Goal: Transaction & Acquisition: Purchase product/service

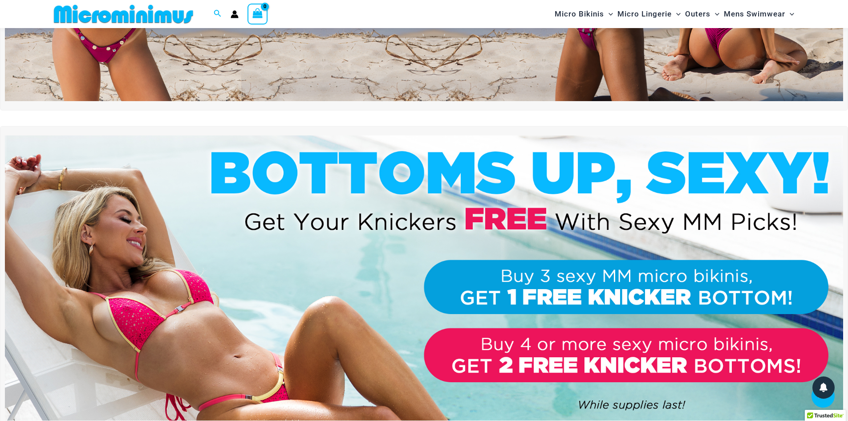
scroll to position [320, 0]
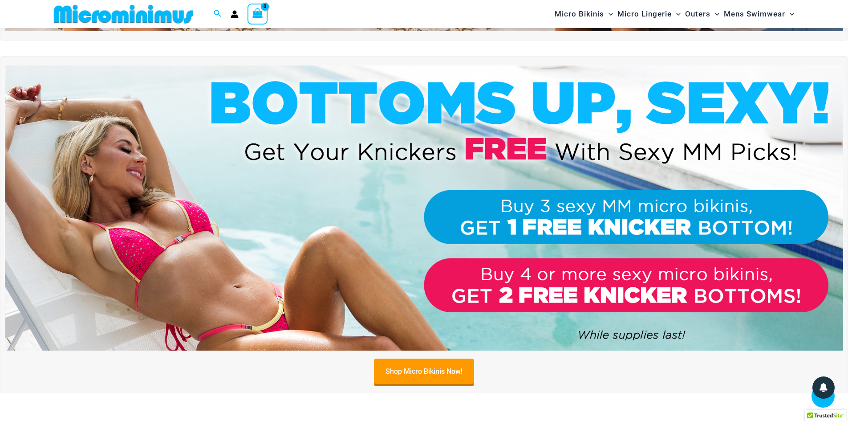
click at [597, 206] on img at bounding box center [424, 207] width 839 height 285
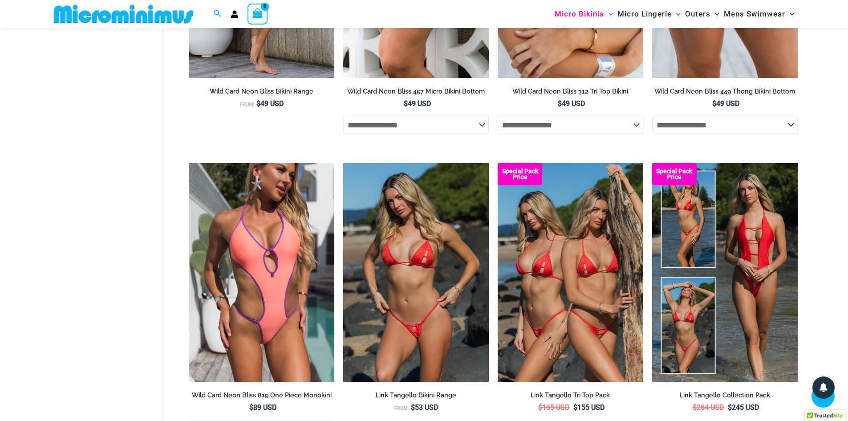
scroll to position [2398, 0]
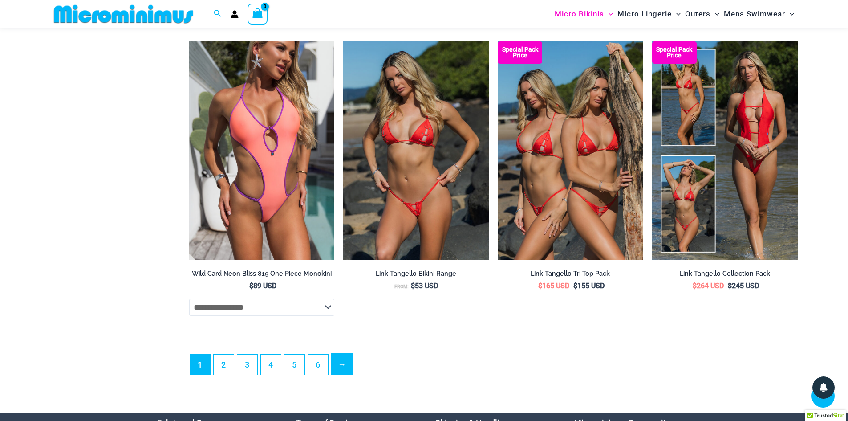
click at [342, 371] on link "→" at bounding box center [342, 364] width 21 height 21
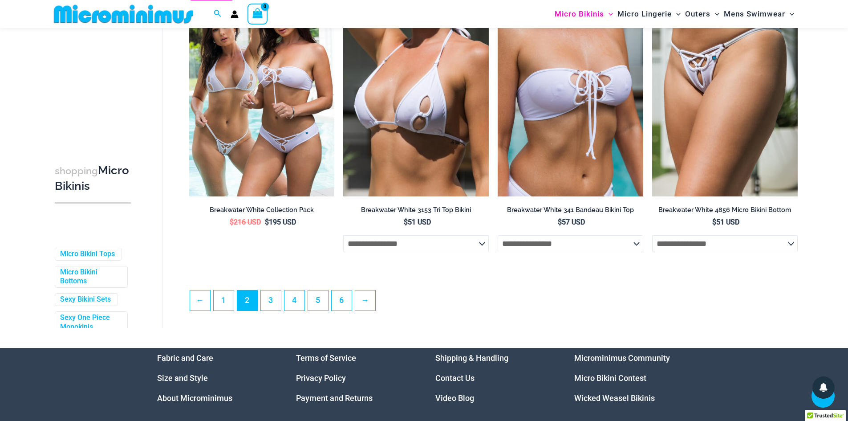
scroll to position [2292, 0]
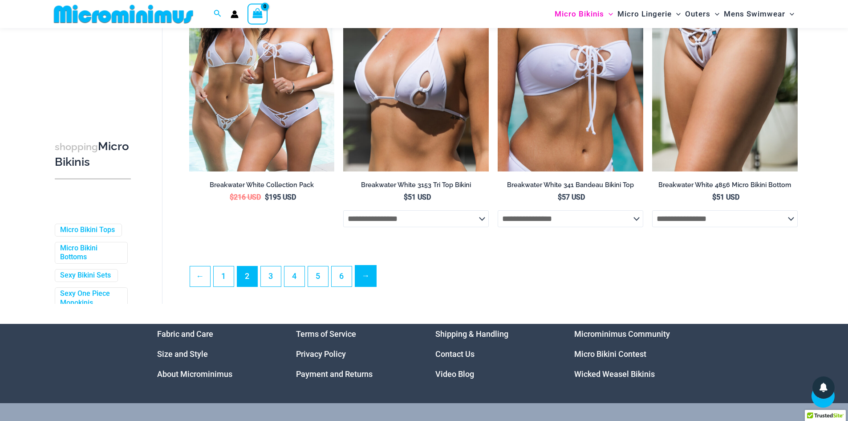
click at [371, 286] on link "→" at bounding box center [365, 275] width 21 height 21
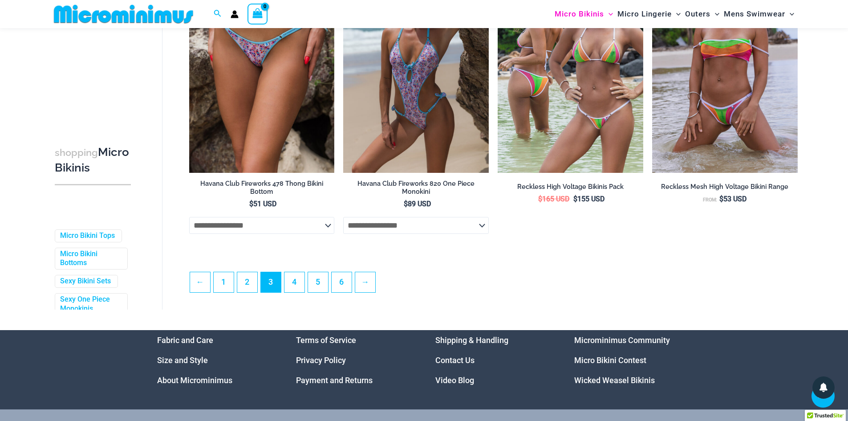
scroll to position [2299, 0]
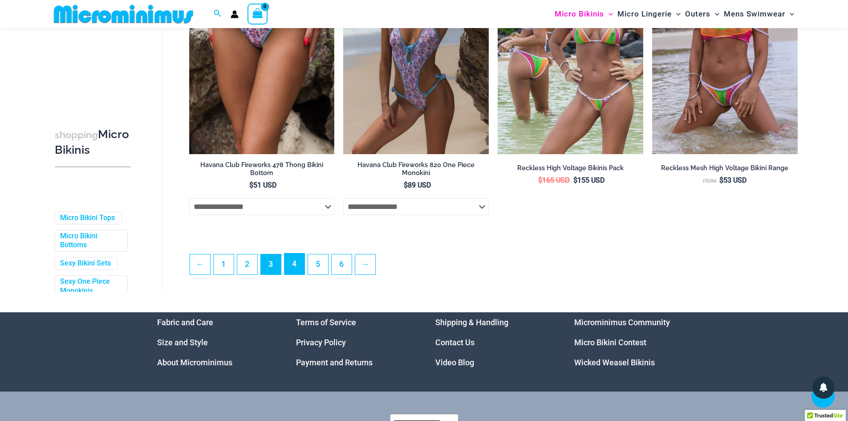
click at [301, 271] on link "4" at bounding box center [295, 263] width 20 height 21
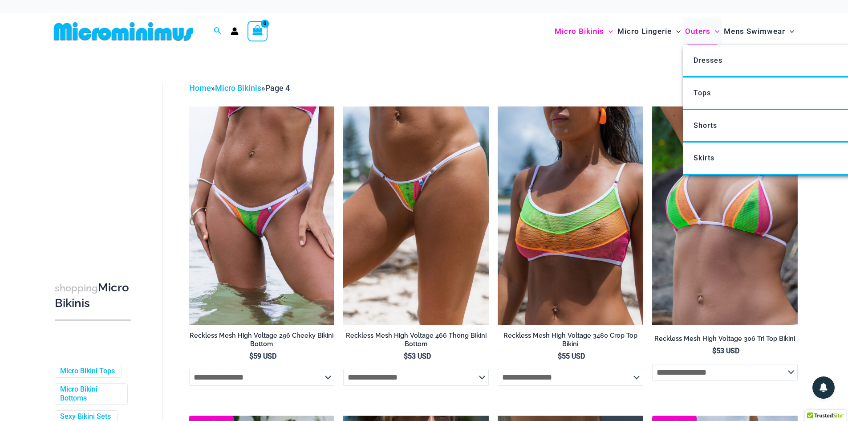
click at [703, 30] on span "Outers" at bounding box center [697, 31] width 25 height 23
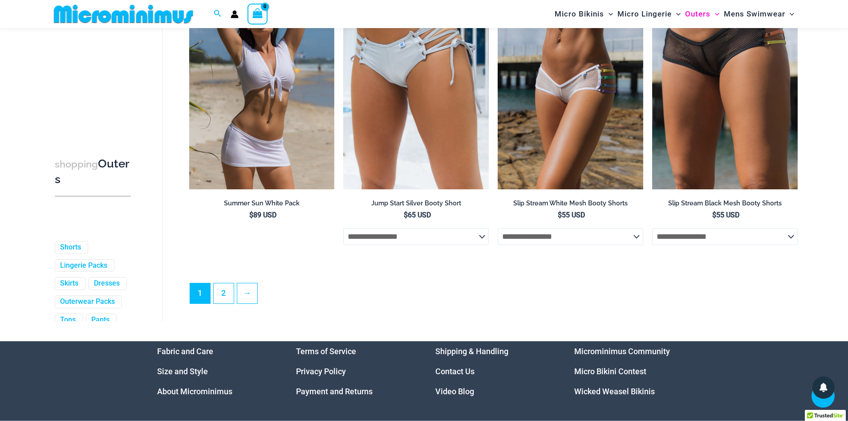
scroll to position [2324, 0]
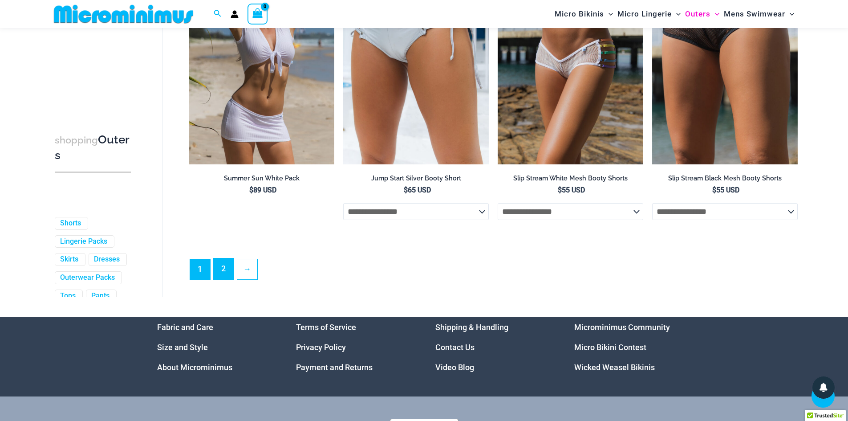
click at [223, 279] on link "2" at bounding box center [224, 268] width 20 height 21
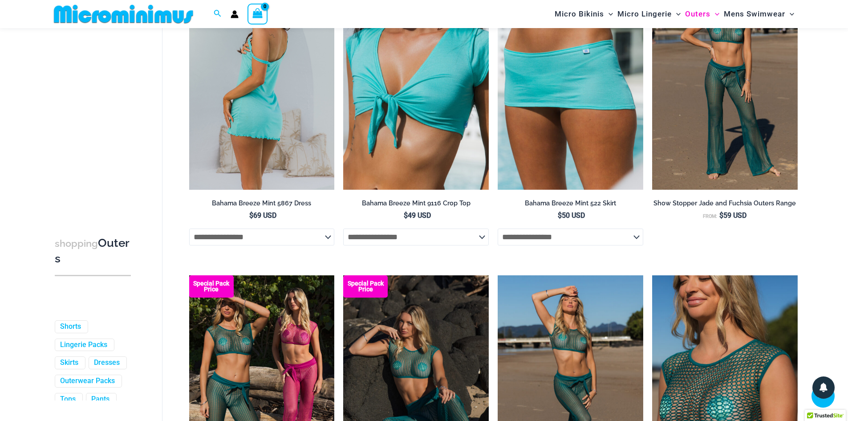
scroll to position [364, 0]
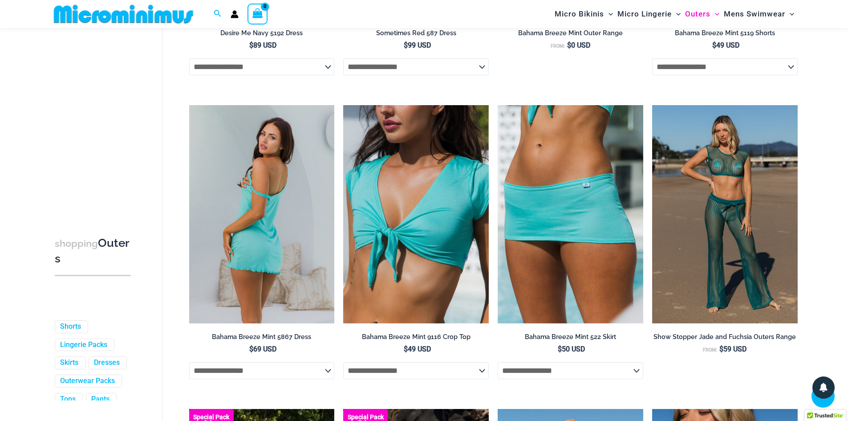
click at [294, 369] on select "**********" at bounding box center [262, 370] width 146 height 17
click at [256, 246] on img at bounding box center [262, 214] width 146 height 218
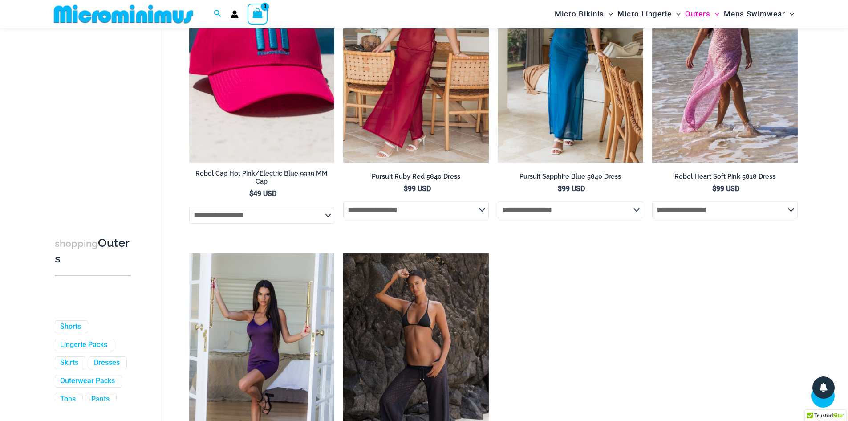
scroll to position [1211, 0]
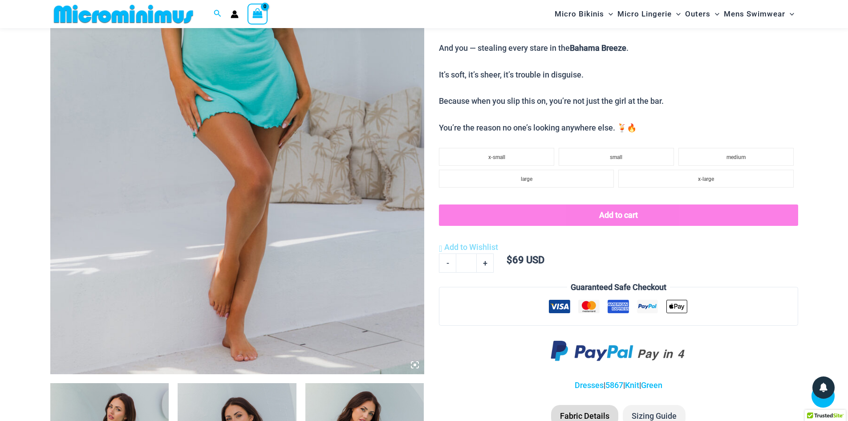
scroll to position [171, 0]
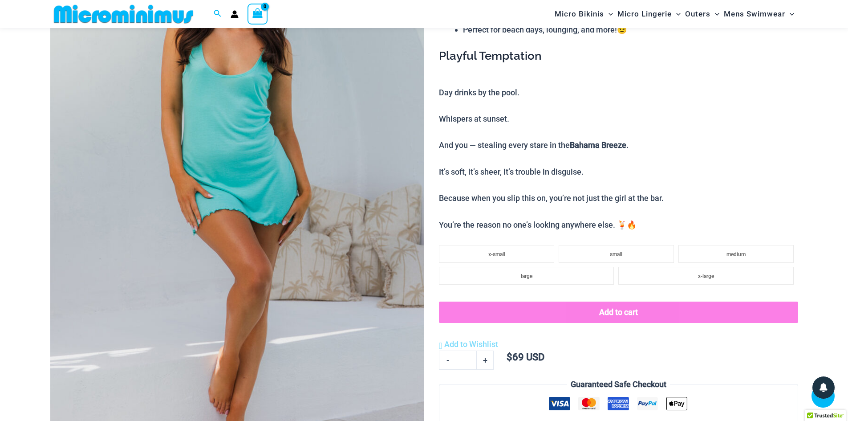
click at [301, 247] on img at bounding box center [237, 190] width 374 height 561
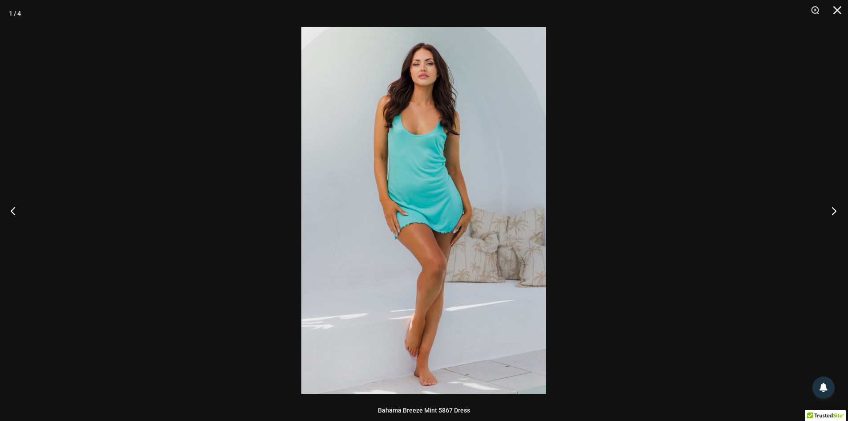
click at [834, 207] on button "Next" at bounding box center [831, 210] width 33 height 45
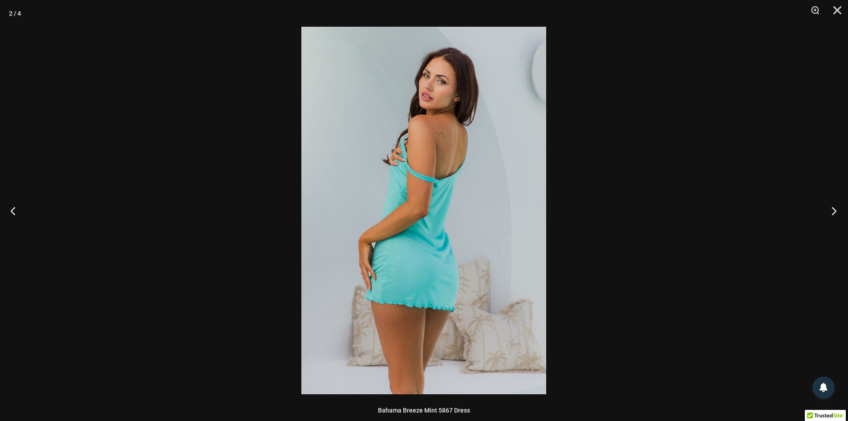
click at [834, 207] on button "Next" at bounding box center [831, 210] width 33 height 45
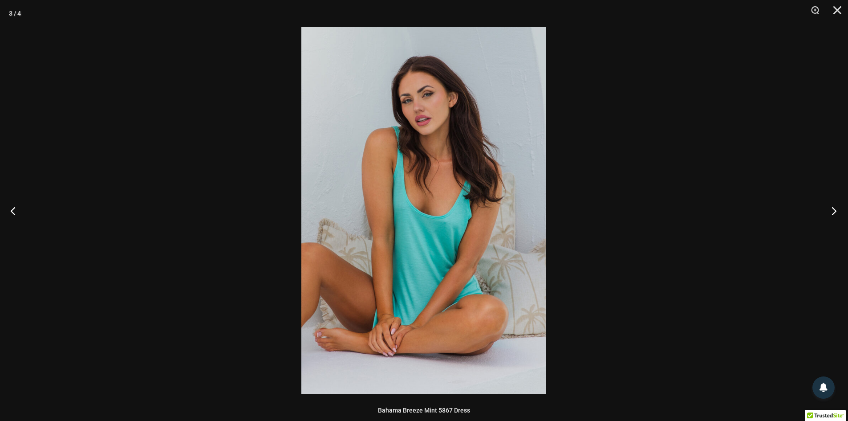
click at [834, 207] on button "Next" at bounding box center [831, 210] width 33 height 45
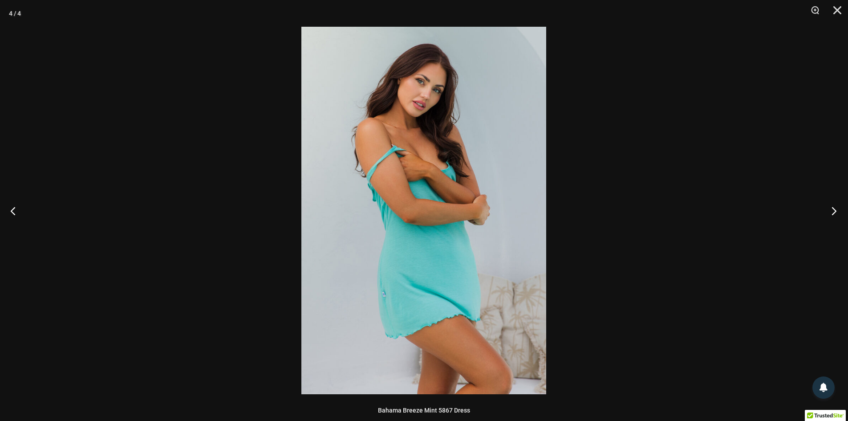
click at [834, 207] on button "Next" at bounding box center [831, 210] width 33 height 45
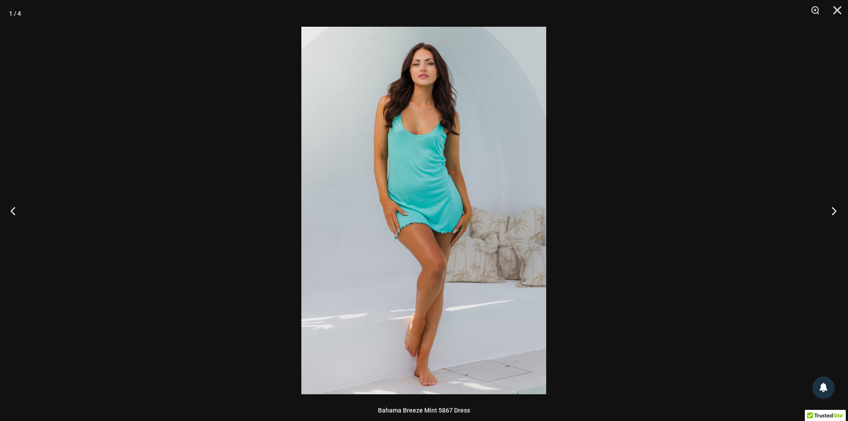
click at [834, 207] on button "Next" at bounding box center [831, 210] width 33 height 45
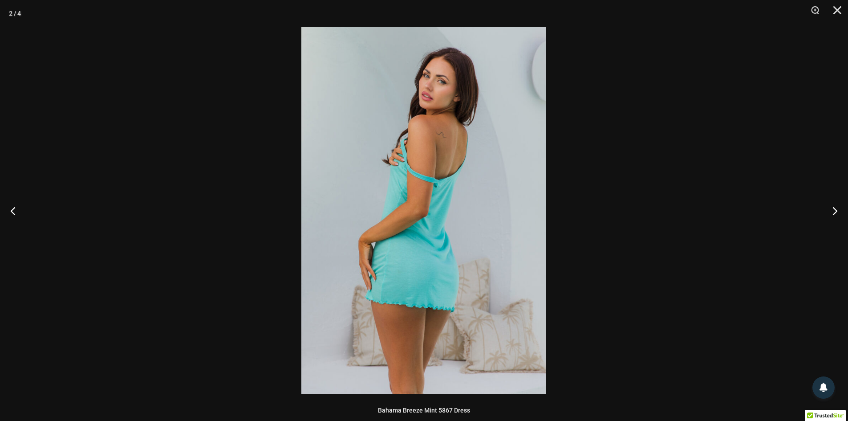
click at [781, 204] on div at bounding box center [424, 210] width 848 height 421
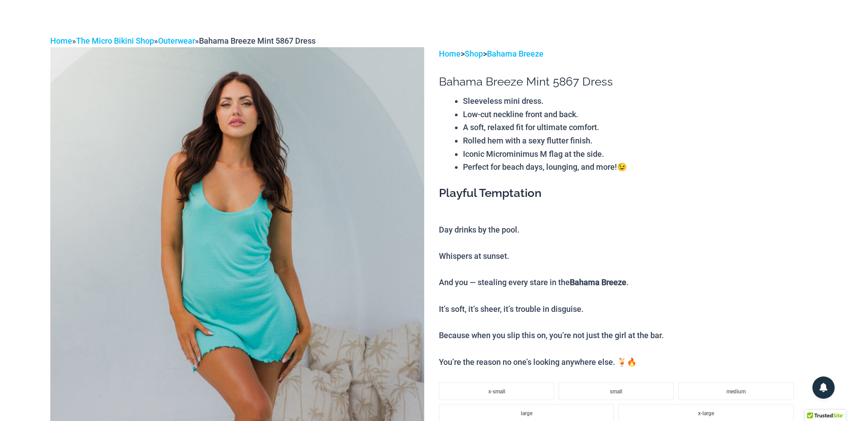
scroll to position [0, 0]
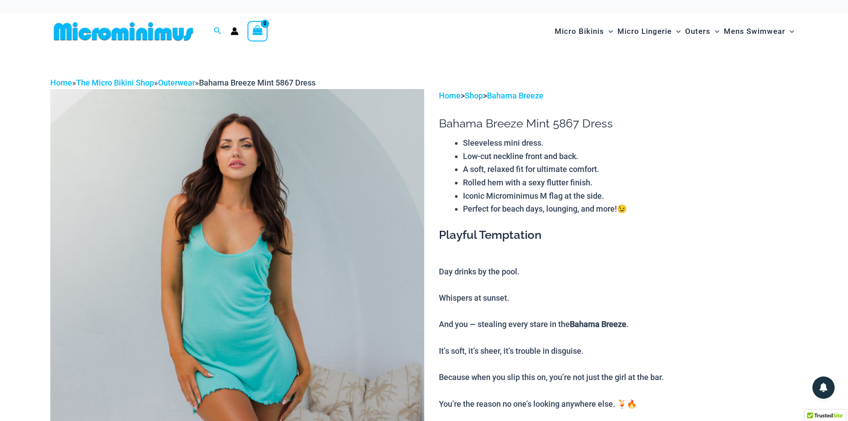
click at [364, 216] on img at bounding box center [237, 369] width 374 height 561
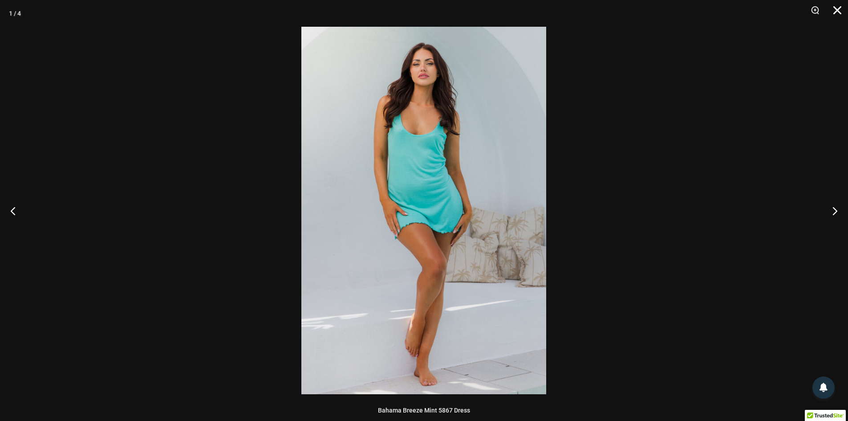
click at [837, 11] on button "Close" at bounding box center [834, 13] width 22 height 27
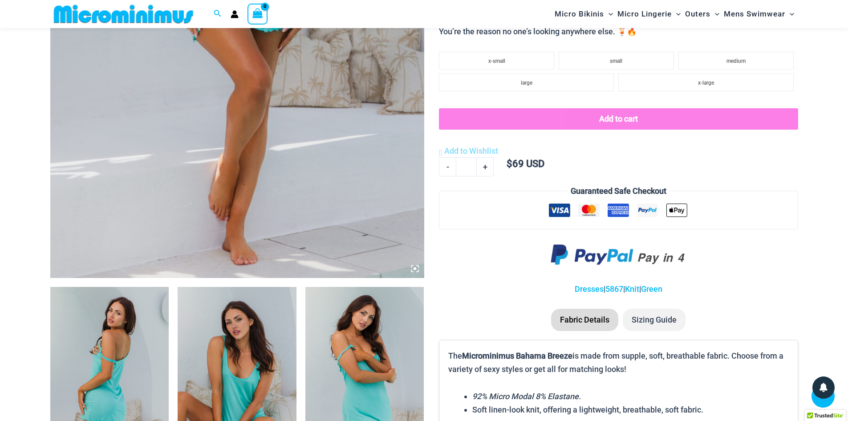
scroll to position [304, 0]
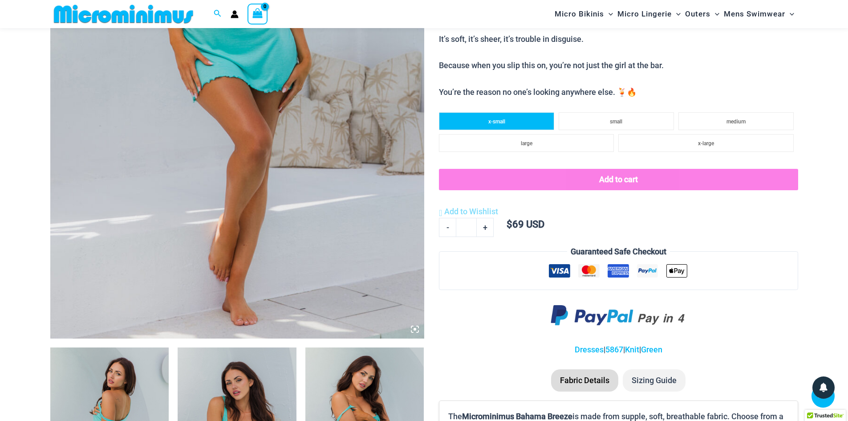
click at [506, 123] on li "x-small" at bounding box center [496, 121] width 115 height 18
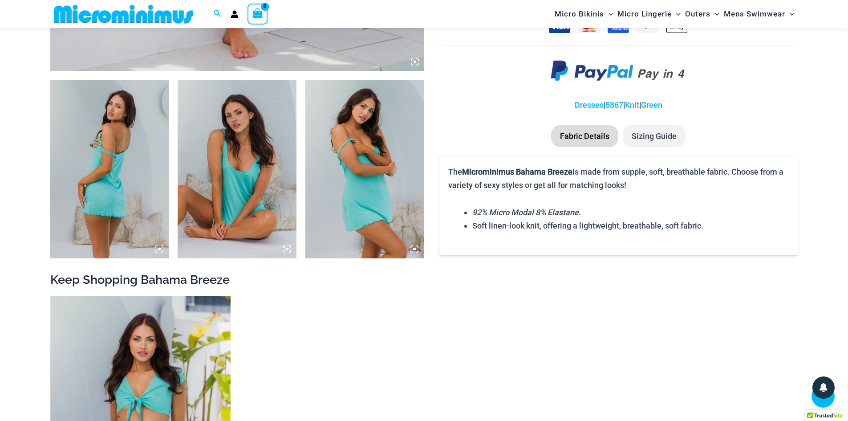
scroll to position [794, 0]
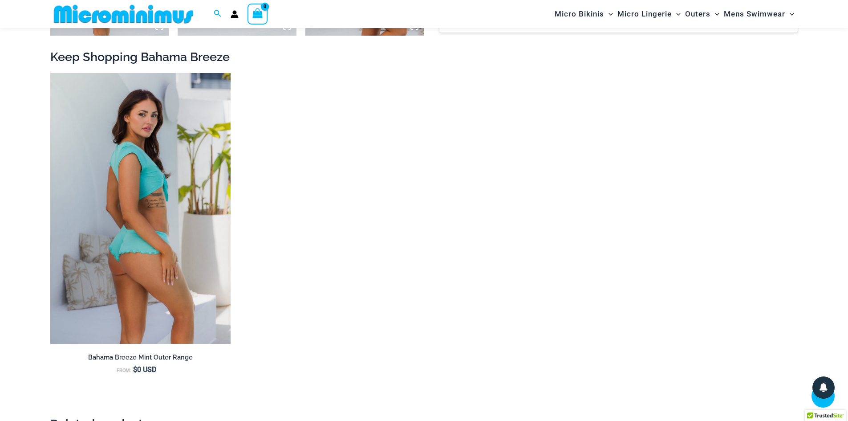
click at [198, 278] on img at bounding box center [140, 208] width 180 height 271
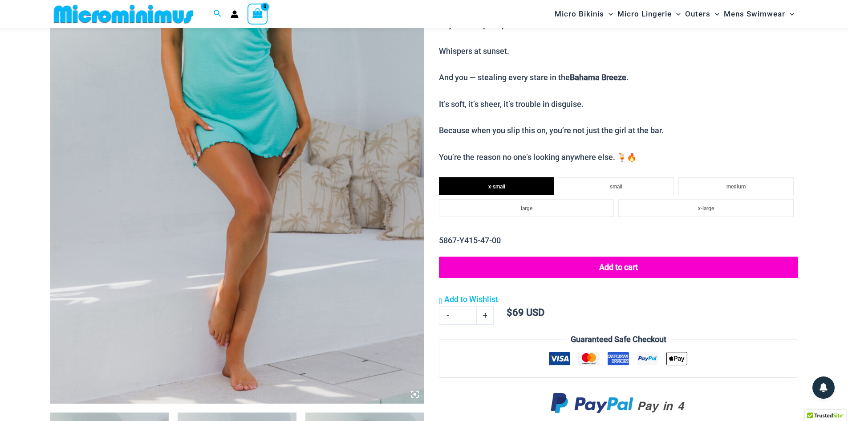
scroll to position [126, 0]
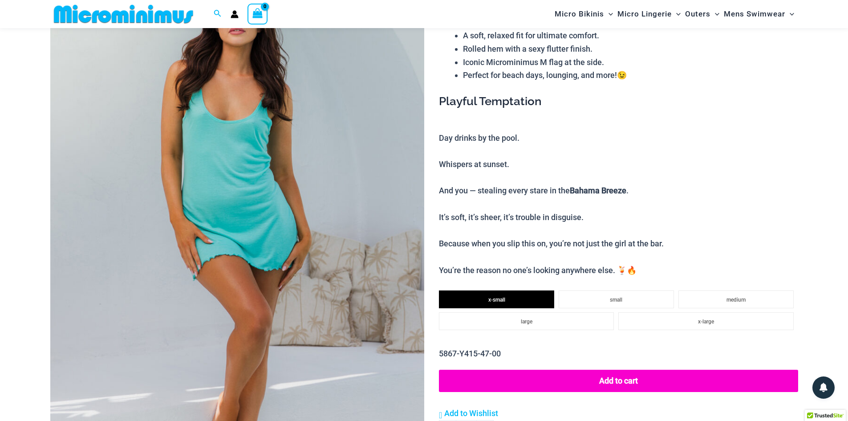
click at [630, 382] on button "Add to cart" at bounding box center [618, 381] width 359 height 22
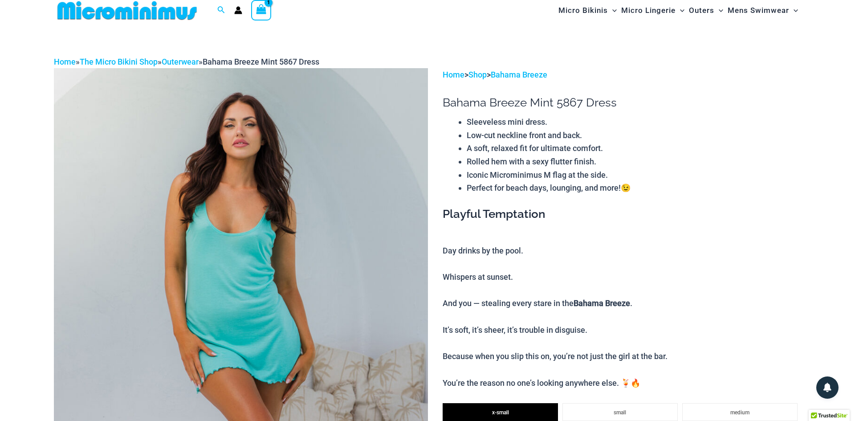
scroll to position [0, 0]
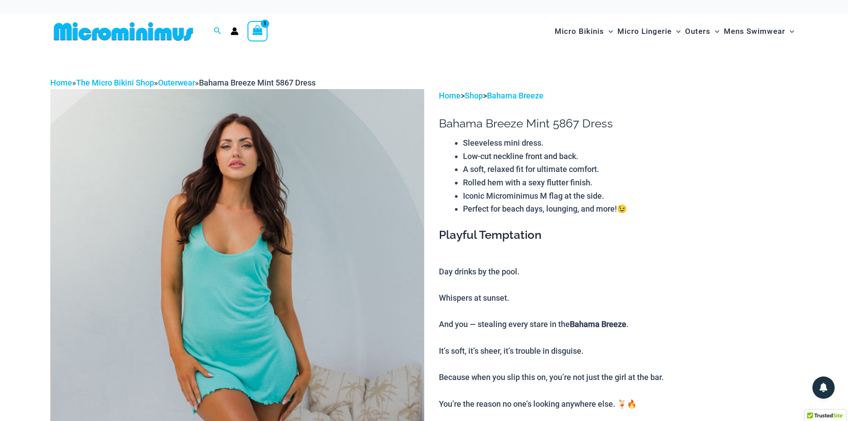
click at [263, 30] on icon "View Shopping Cart, 1 items" at bounding box center [257, 30] width 10 height 10
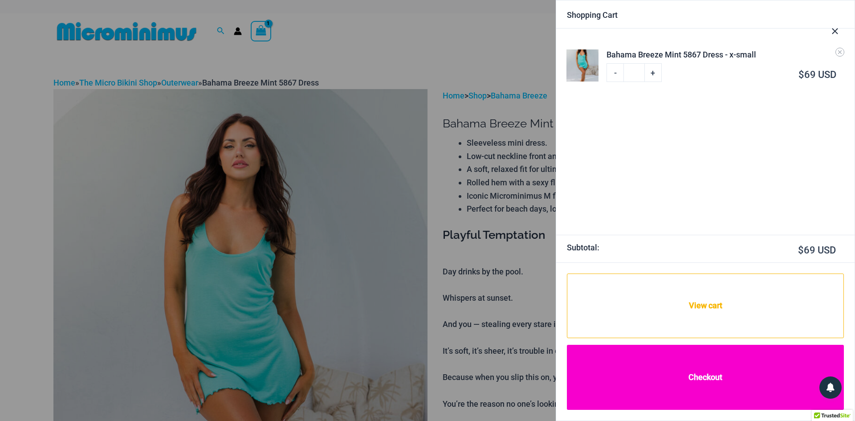
click at [718, 379] on link "Checkout" at bounding box center [705, 377] width 277 height 65
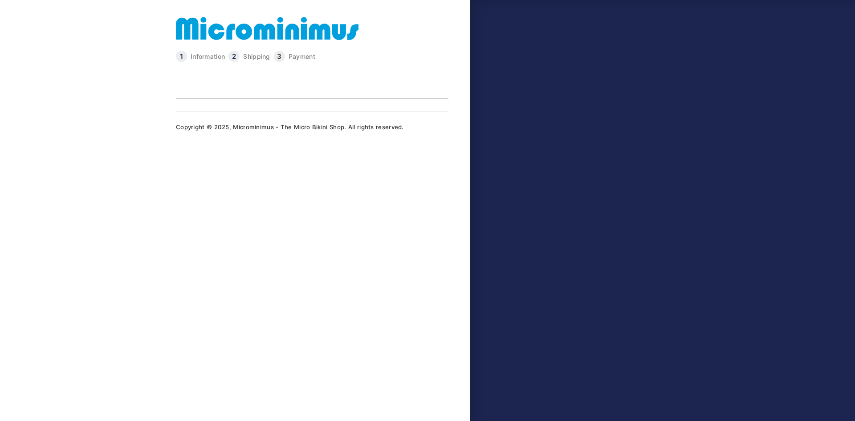
type input "**********"
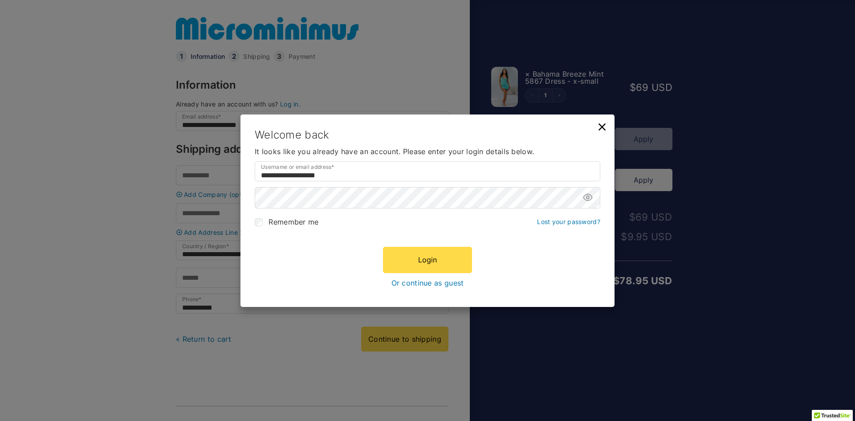
click at [602, 127] on icon at bounding box center [602, 127] width 12 height 12
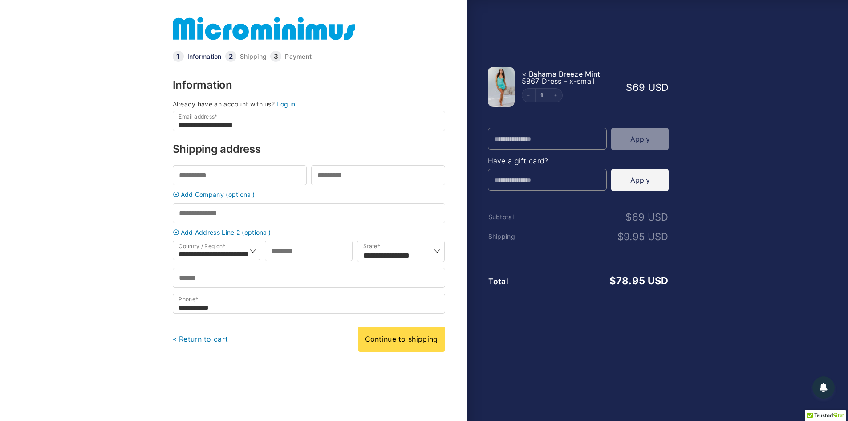
click at [201, 30] on link at bounding box center [264, 28] width 183 height 29
